Goal: Book appointment/travel/reservation

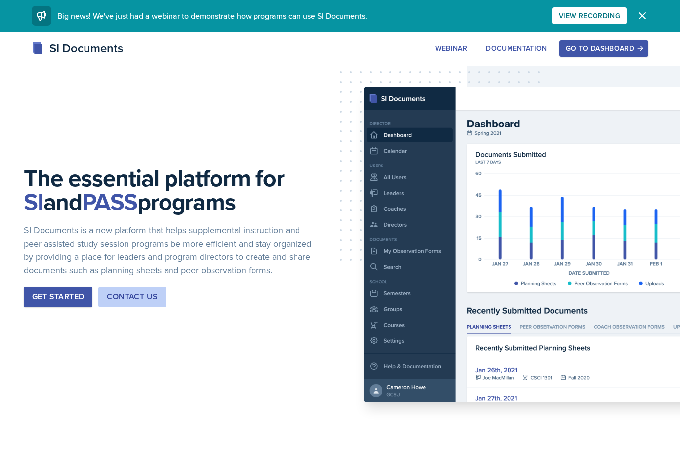
click at [624, 47] on div "Go to Dashboard" at bounding box center [604, 48] width 76 height 8
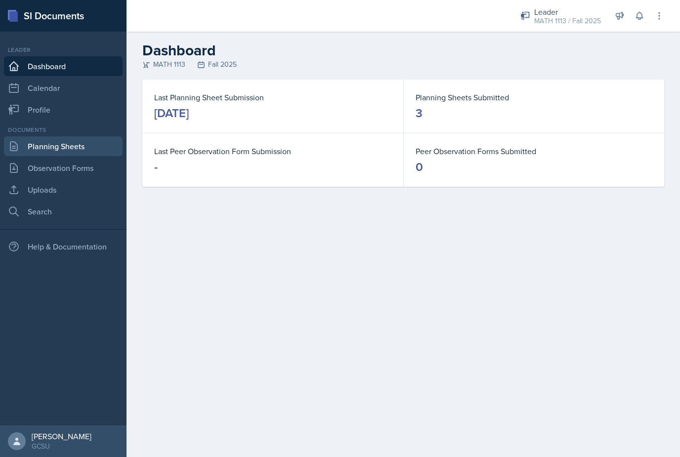
click at [24, 144] on link "Planning Sheets" at bounding box center [63, 146] width 119 height 20
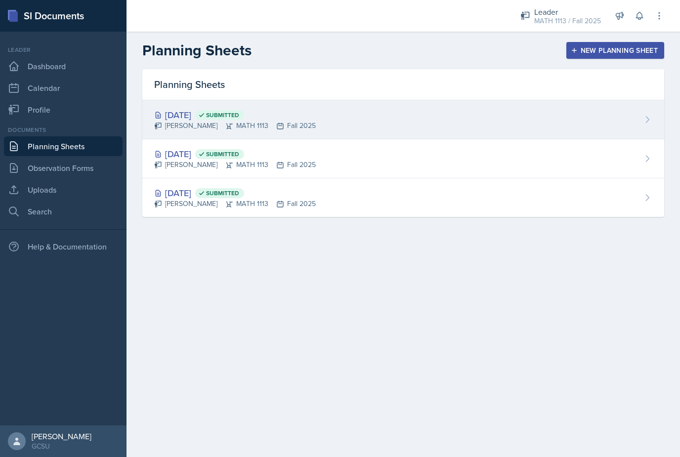
click at [297, 121] on div "Caleb Lorenz MATH 1113 Fall 2025" at bounding box center [235, 126] width 162 height 10
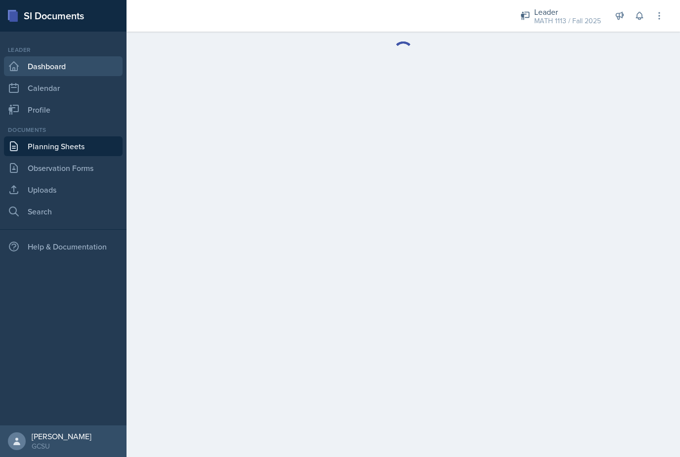
click at [20, 64] on link "Dashboard" at bounding box center [63, 66] width 119 height 20
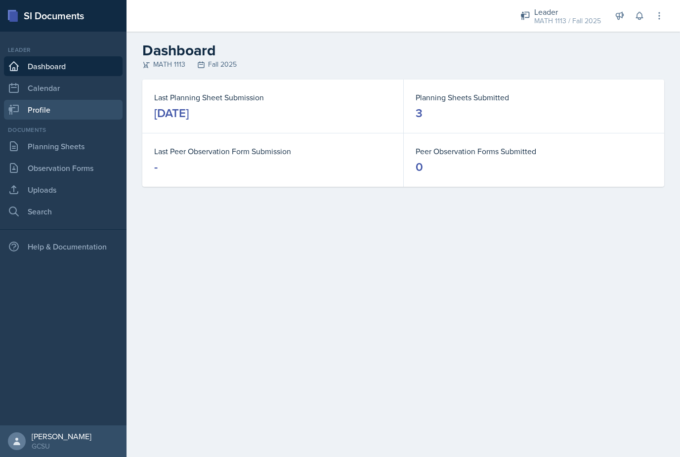
click at [18, 109] on icon at bounding box center [14, 110] width 10 height 10
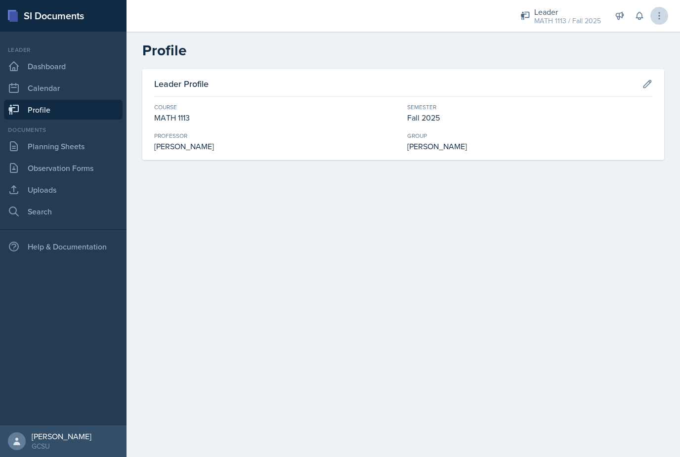
click at [659, 19] on icon at bounding box center [658, 15] width 1 height 6
click at [498, 60] on header "Profile" at bounding box center [402, 51] width 553 height 38
click at [648, 89] on button at bounding box center [647, 84] width 18 height 18
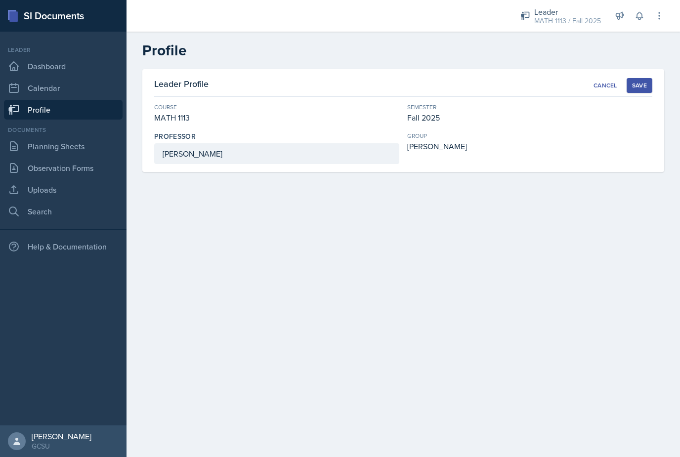
click at [648, 85] on button "Save" at bounding box center [639, 85] width 26 height 15
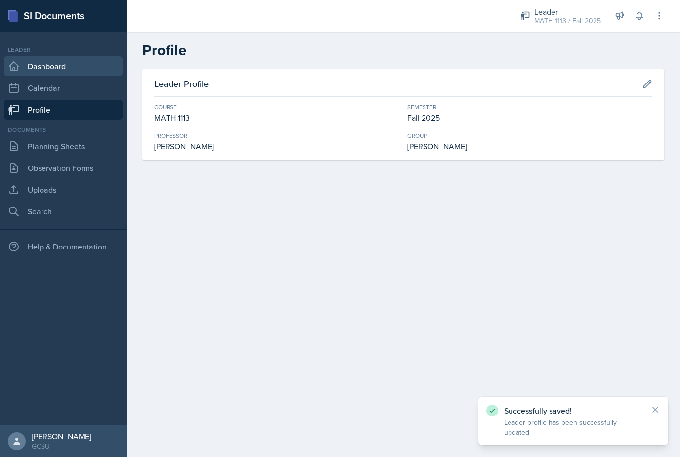
click at [59, 64] on link "Dashboard" at bounding box center [63, 66] width 119 height 20
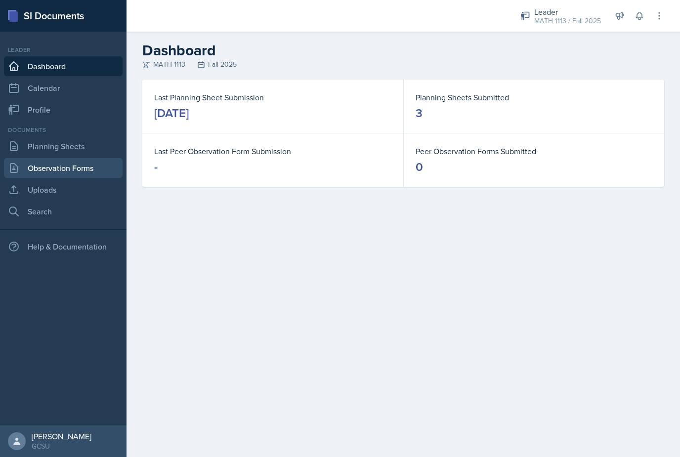
click at [38, 171] on link "Observation Forms" at bounding box center [63, 168] width 119 height 20
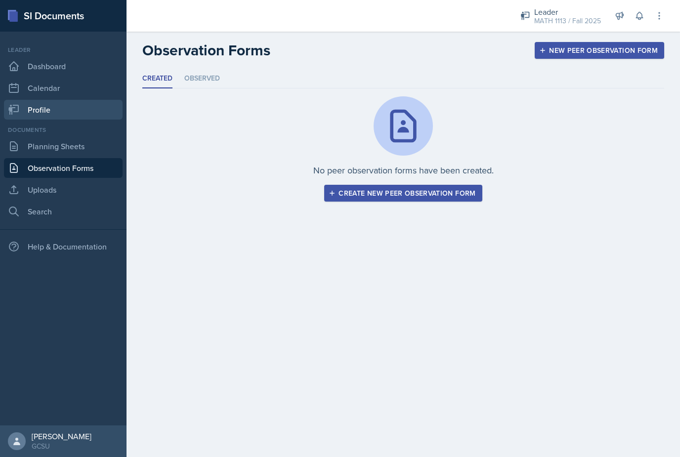
click at [43, 115] on link "Profile" at bounding box center [63, 110] width 119 height 20
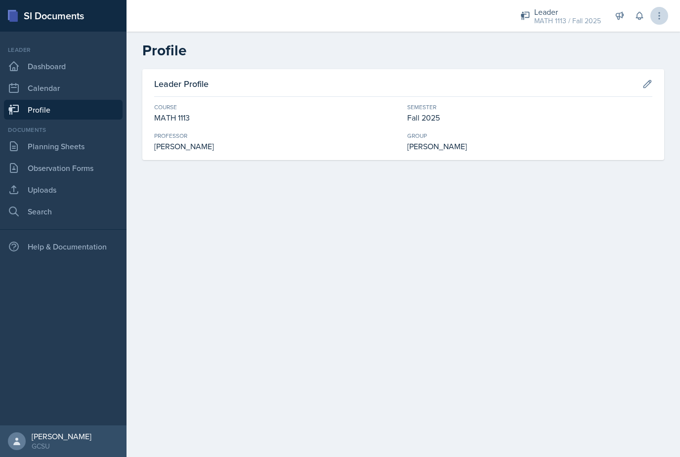
click at [659, 14] on icon at bounding box center [659, 16] width 10 height 10
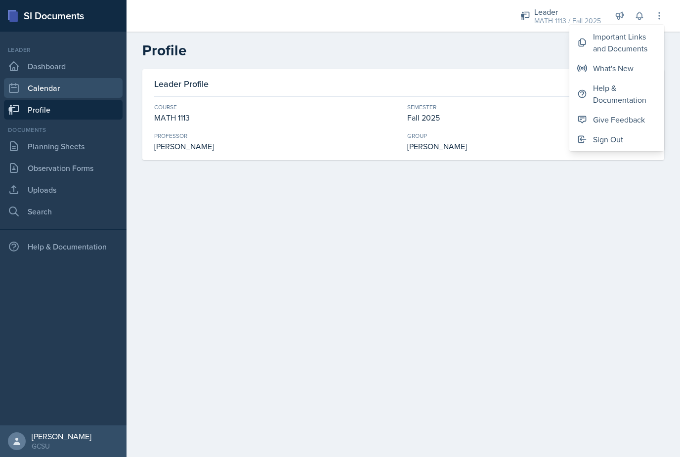
click at [61, 84] on link "Calendar" at bounding box center [63, 88] width 119 height 20
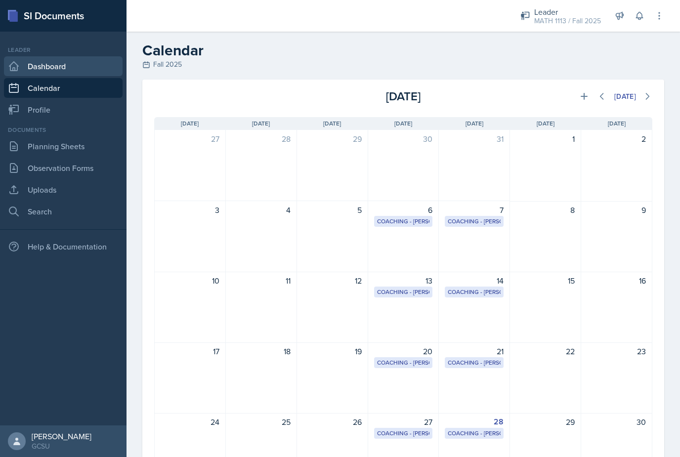
click at [63, 62] on link "Dashboard" at bounding box center [63, 66] width 119 height 20
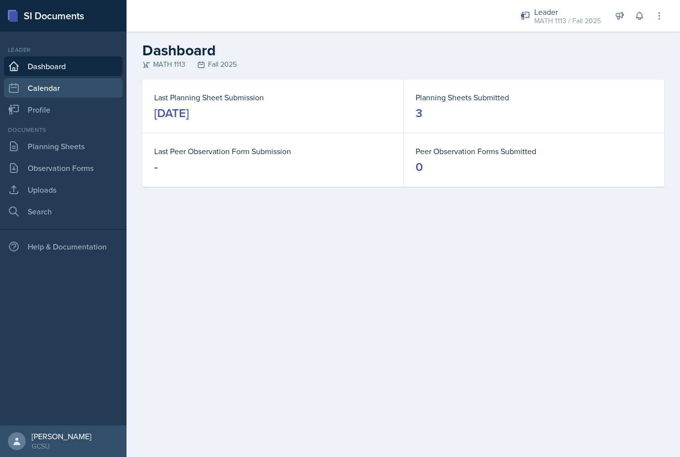
click at [68, 87] on link "Calendar" at bounding box center [63, 88] width 119 height 20
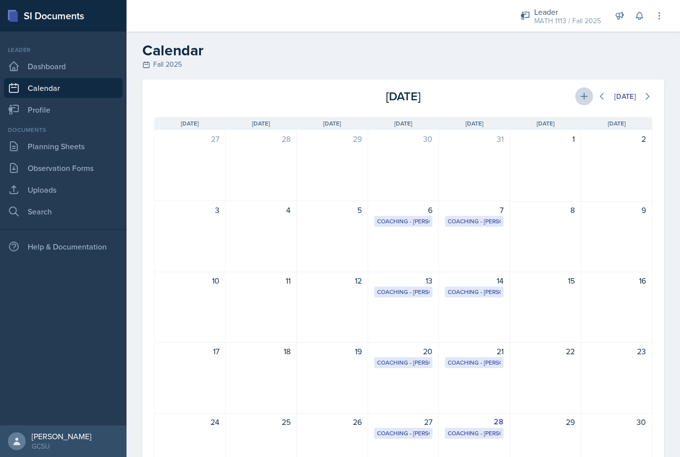
click at [582, 93] on icon at bounding box center [583, 96] width 7 height 7
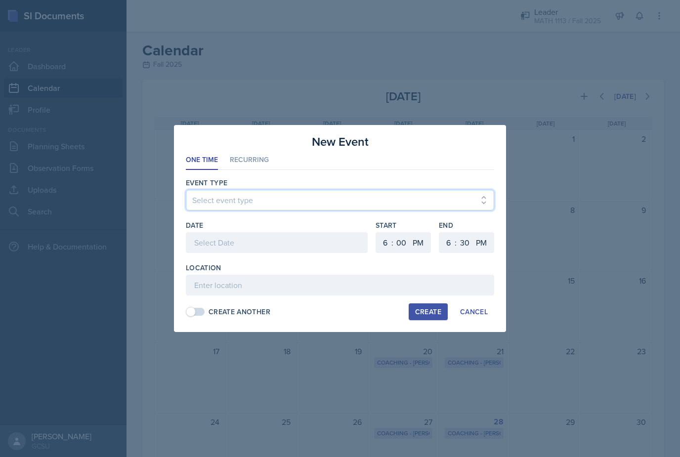
click at [275, 202] on select "Select event type Leader Training New Calendar Event SI Session" at bounding box center [340, 200] width 308 height 21
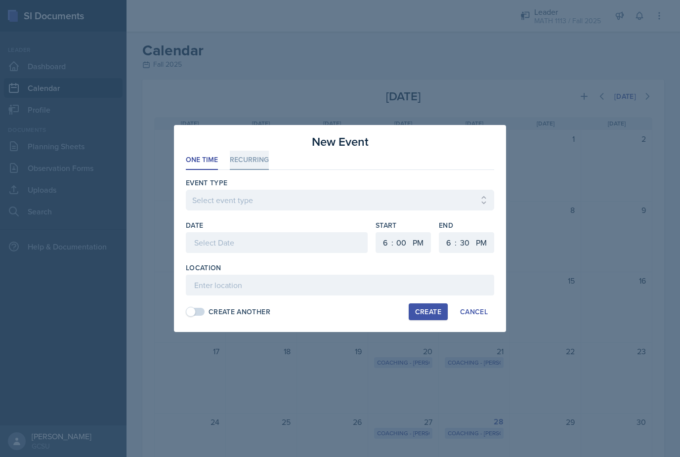
click at [243, 162] on li "Recurring" at bounding box center [249, 160] width 39 height 19
click at [246, 246] on button "Tu" at bounding box center [245, 243] width 23 height 20
click at [291, 249] on button "Th" at bounding box center [293, 243] width 23 height 20
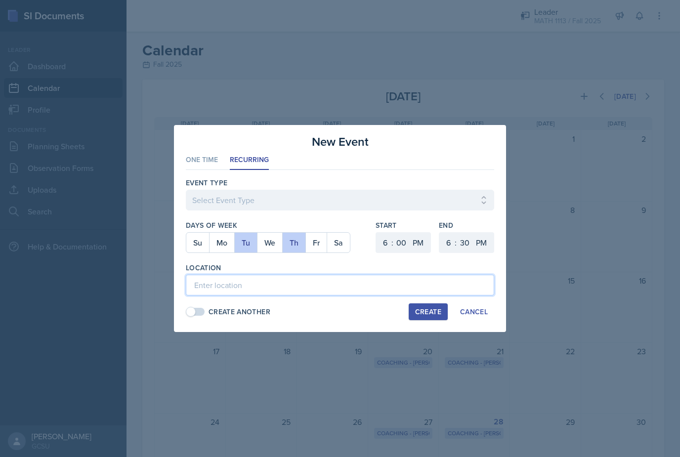
click at [242, 287] on input at bounding box center [340, 285] width 308 height 21
type input "A&S 146"
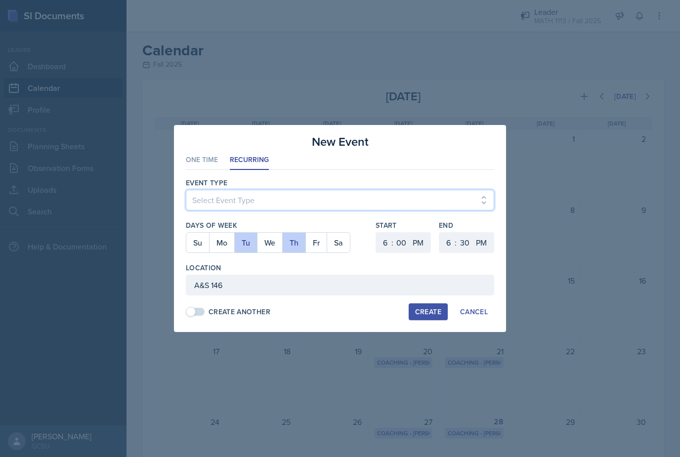
click at [285, 201] on select "Select Event Type Leader Training New Calendar Event SI Session" at bounding box center [340, 200] width 308 height 21
click at [283, 201] on select "Select Event Type Leader Training New Calendar Event SI Session" at bounding box center [340, 200] width 308 height 21
click at [456, 195] on select "Select Event Type Leader Training New Calendar Event SI Session" at bounding box center [340, 200] width 308 height 21
select select "700c1d41-4793-48d3-8616-e09499dfb71d"
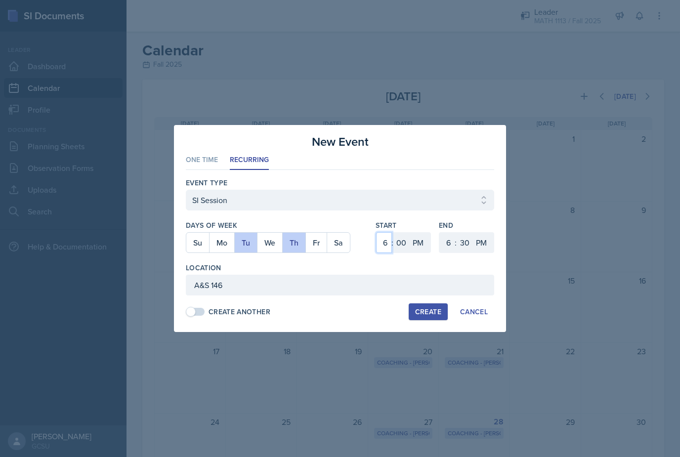
click at [389, 239] on select "1 2 3 4 5 6 7 8 9 10 11 12" at bounding box center [384, 242] width 16 height 21
select select "5"
click at [432, 314] on div "Create" at bounding box center [428, 312] width 26 height 8
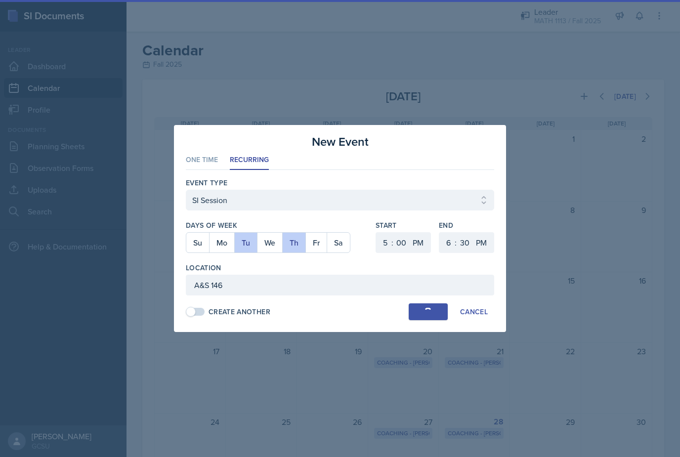
select select
select select "6"
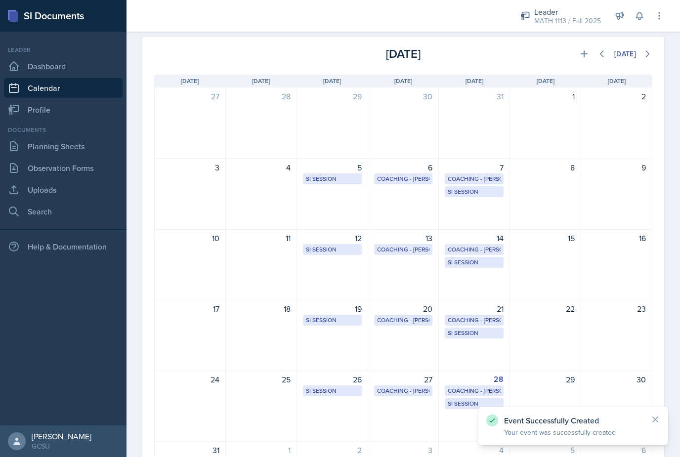
scroll to position [36, 0]
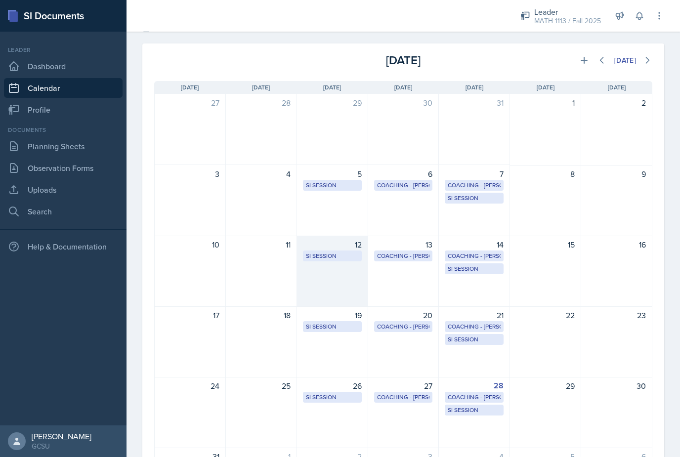
click at [323, 238] on div "12 SI Session A&S 146 5:00 PM - 6:30 PM" at bounding box center [332, 271] width 71 height 71
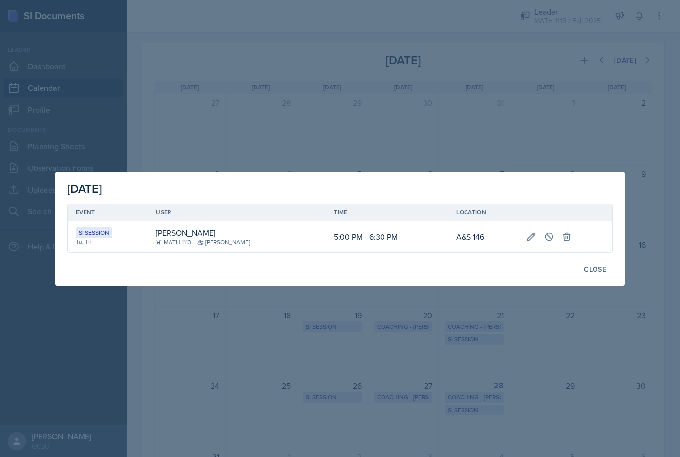
click at [391, 298] on div at bounding box center [340, 228] width 680 height 457
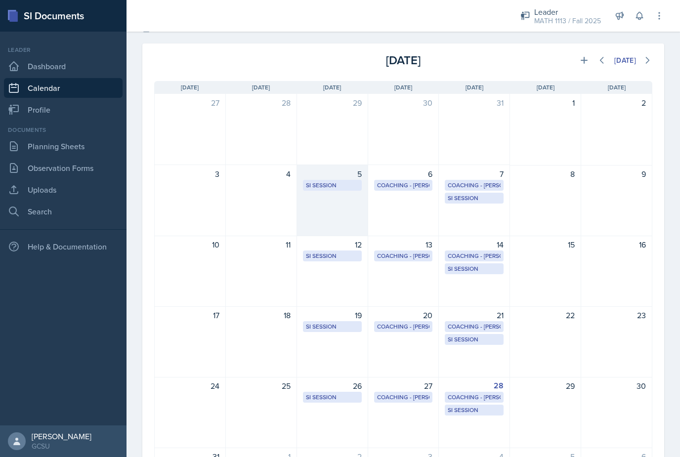
click at [334, 188] on div "SI Session" at bounding box center [332, 185] width 53 height 9
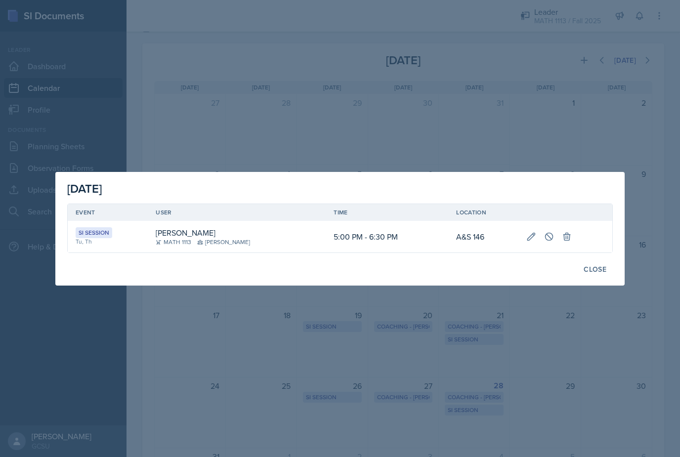
click at [407, 310] on div at bounding box center [340, 228] width 680 height 457
